Goal: Task Accomplishment & Management: Manage account settings

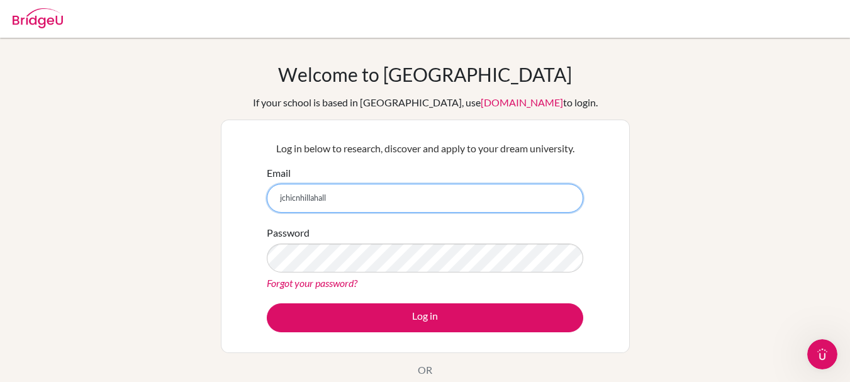
click at [340, 208] on input "jchicnhillahall" at bounding box center [425, 198] width 316 height 29
click at [338, 201] on input "jchicnhillahall" at bounding box center [425, 198] width 316 height 29
paste input "@"
type input "jchicnhillahall@gmail.com"
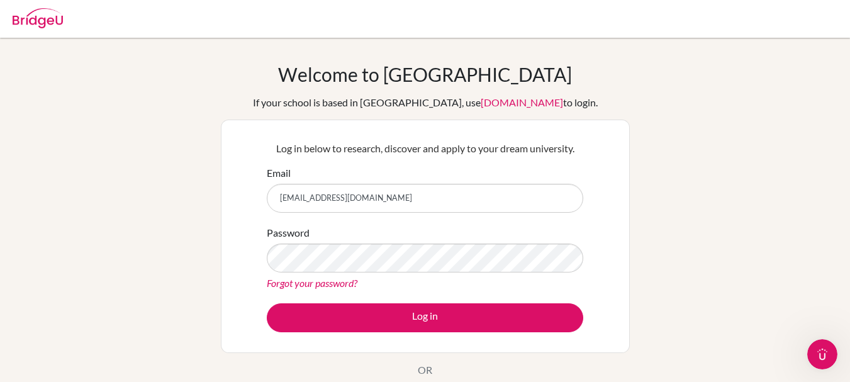
click at [327, 284] on link "Forgot your password?" at bounding box center [312, 283] width 91 height 12
click at [335, 284] on link "Forgot your password?" at bounding box center [312, 283] width 91 height 12
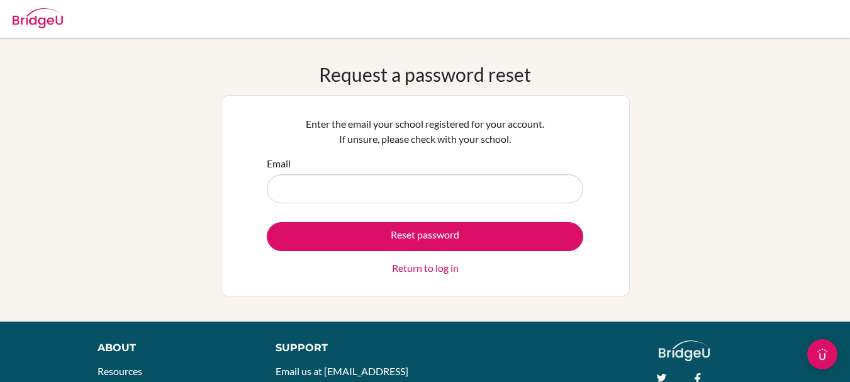
click at [368, 189] on input "Email" at bounding box center [425, 188] width 316 height 29
click at [276, 188] on input "@" at bounding box center [425, 188] width 316 height 29
click at [353, 192] on input "jimenachinchilla@" at bounding box center [425, 188] width 316 height 29
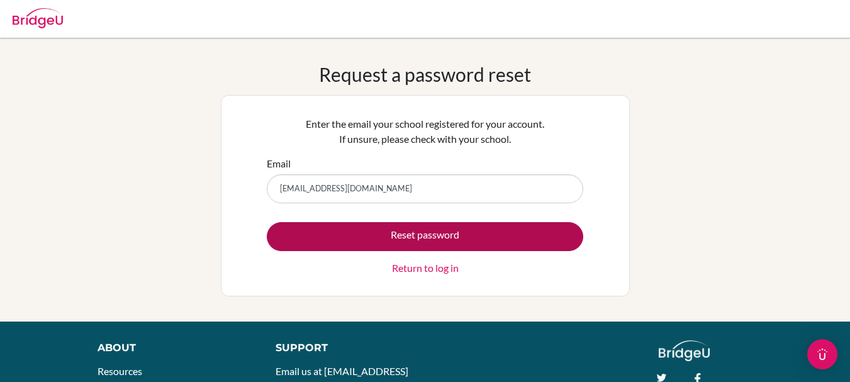
type input "[EMAIL_ADDRESS][DOMAIN_NAME]"
click at [416, 231] on button "Reset password" at bounding box center [425, 236] width 316 height 29
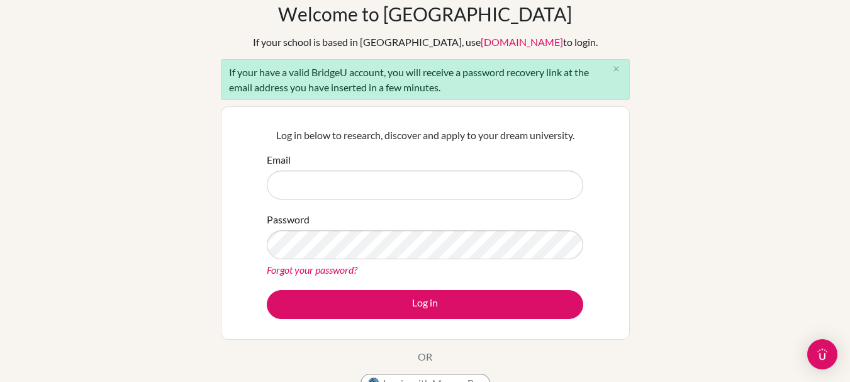
scroll to position [61, 0]
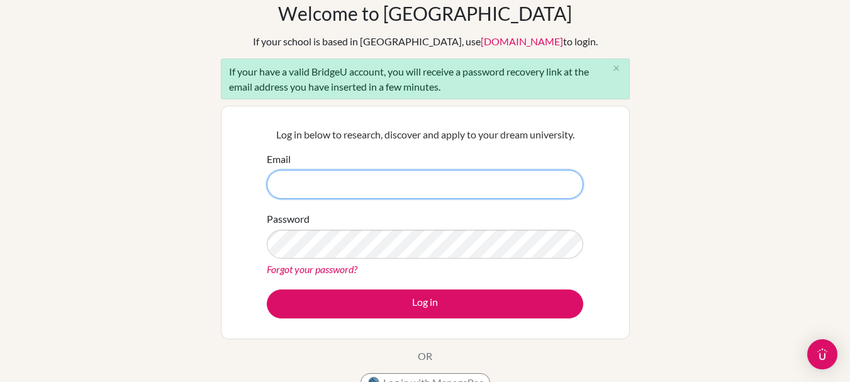
click at [320, 189] on input "Email" at bounding box center [425, 184] width 316 height 29
type input "jimenachinchilla@gmail.com"
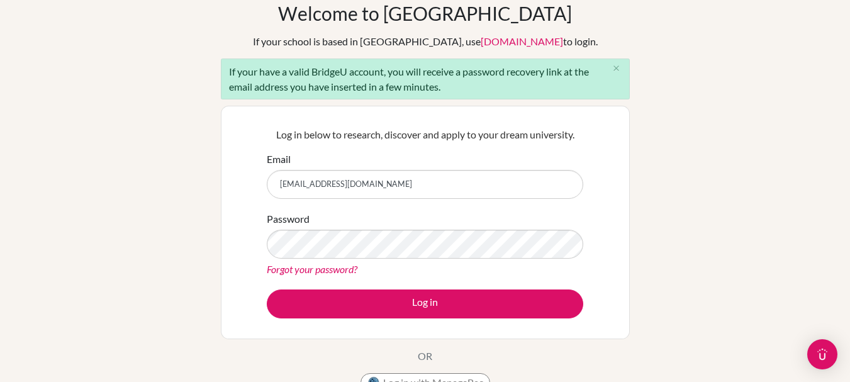
click at [344, 270] on link "Forgot your password?" at bounding box center [312, 269] width 91 height 12
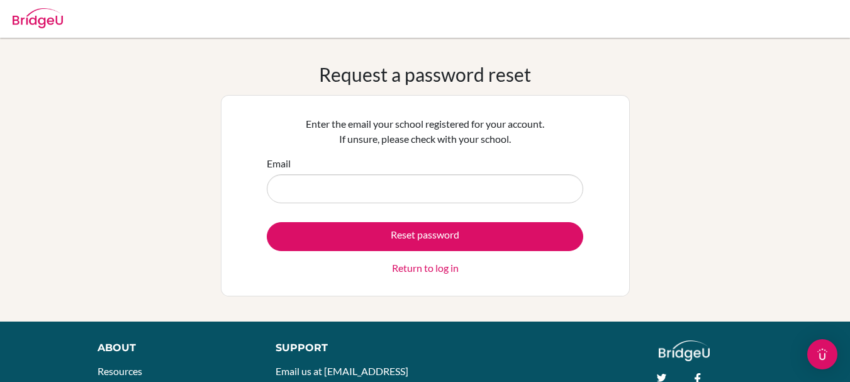
click at [329, 187] on input "Email" at bounding box center [425, 188] width 316 height 29
click at [280, 192] on input "@" at bounding box center [425, 188] width 316 height 29
click at [350, 191] on input "jimenachinchilla@" at bounding box center [425, 188] width 316 height 29
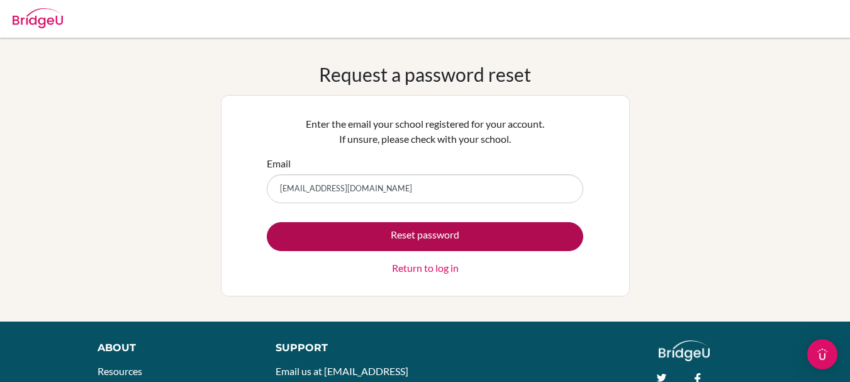
type input "[EMAIL_ADDRESS][DOMAIN_NAME]"
click at [379, 241] on button "Reset password" at bounding box center [425, 236] width 316 height 29
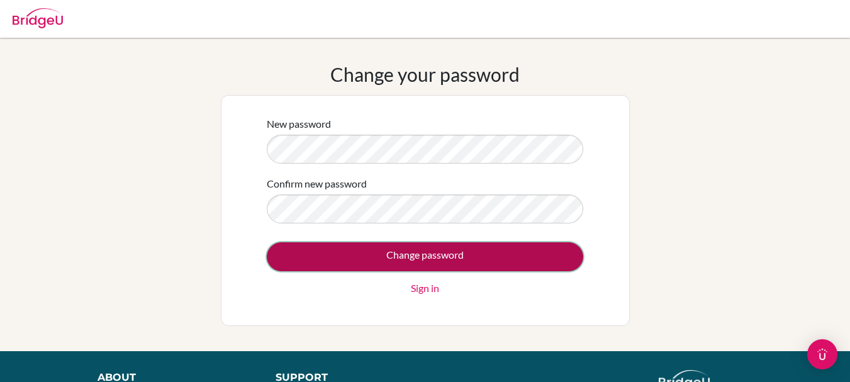
click at [388, 250] on input "Change password" at bounding box center [425, 256] width 316 height 29
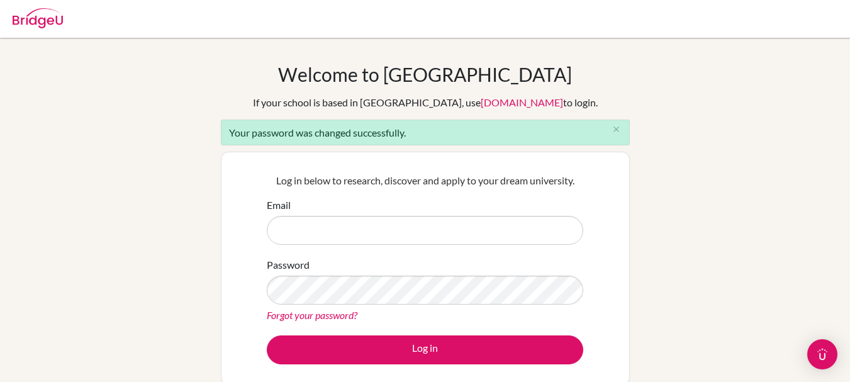
click at [387, 233] on input "Email" at bounding box center [425, 230] width 316 height 29
click at [407, 225] on input "jimenachinchilla@gmail.com" at bounding box center [425, 230] width 316 height 29
type input "j"
click at [407, 225] on input "Email" at bounding box center [425, 230] width 316 height 29
type input "jimenachinchilla@student.esmv.edu.hn"
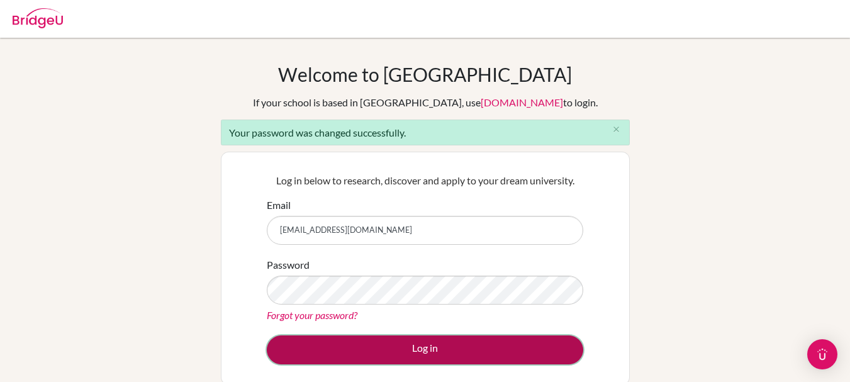
click at [418, 349] on button "Log in" at bounding box center [425, 349] width 316 height 29
